Goal: Transaction & Acquisition: Book appointment/travel/reservation

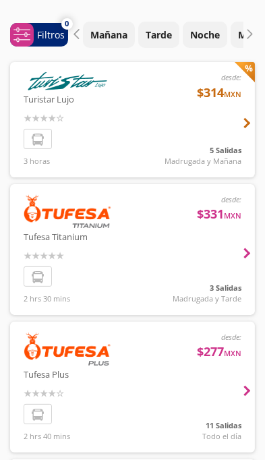
scroll to position [60, 0]
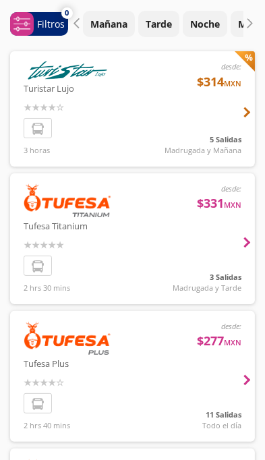
click at [219, 411] on div at bounding box center [132, 376] width 245 height 131
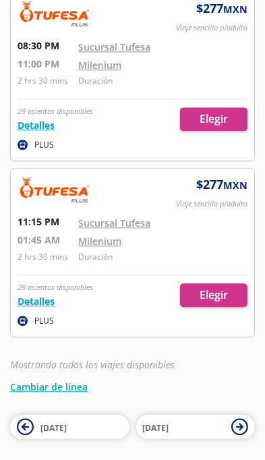
scroll to position [1712, 0]
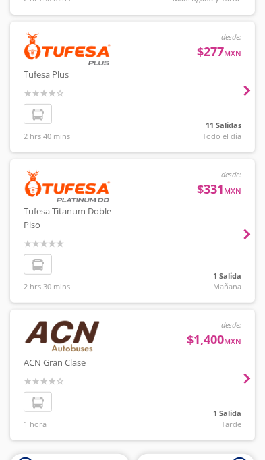
scroll to position [396, 0]
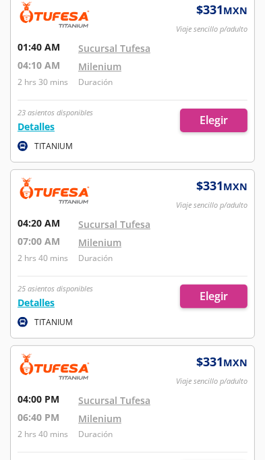
scroll to position [127, 0]
